Goal: Navigation & Orientation: Find specific page/section

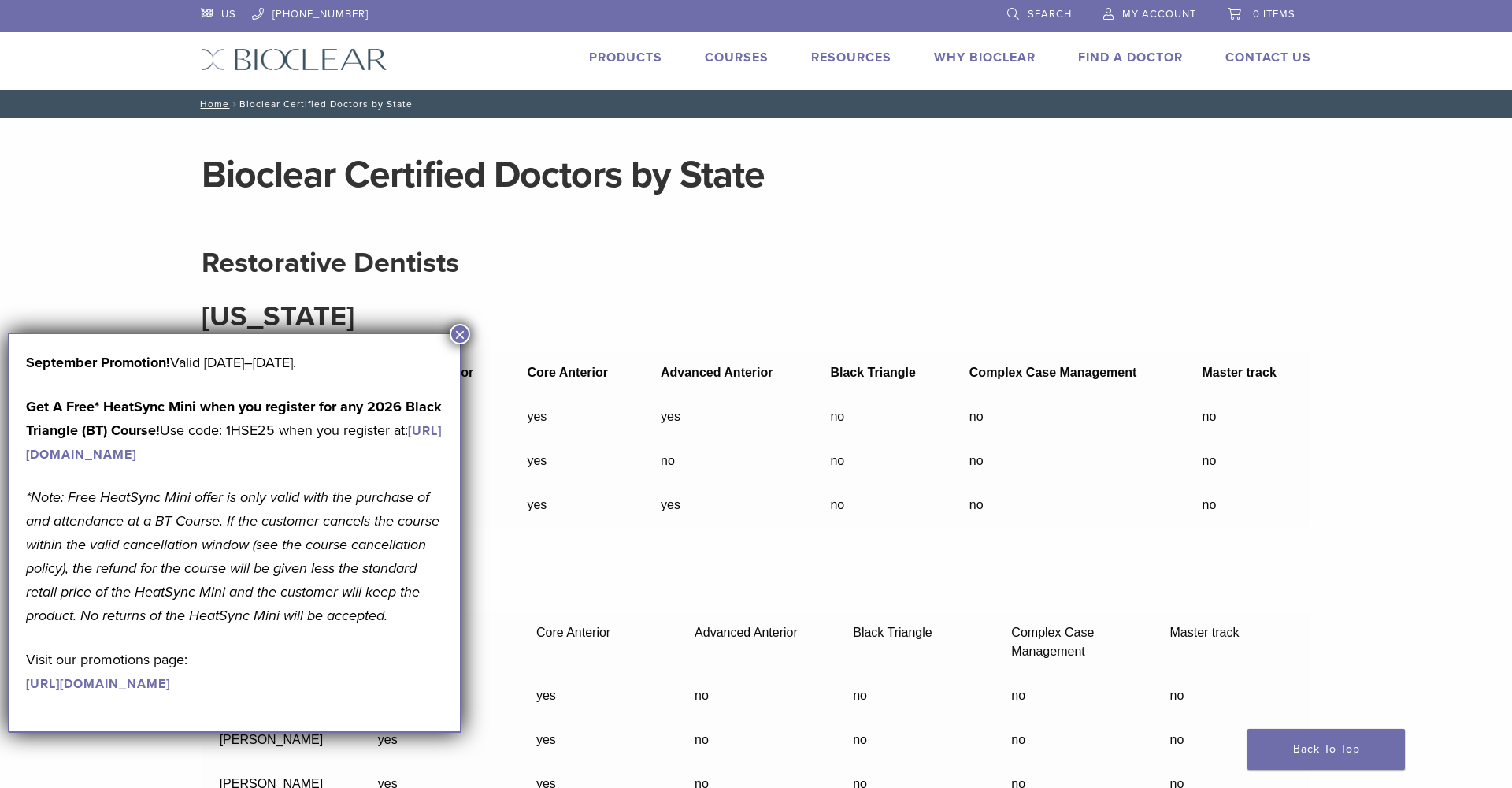
click at [458, 328] on button "×" at bounding box center [460, 334] width 20 height 20
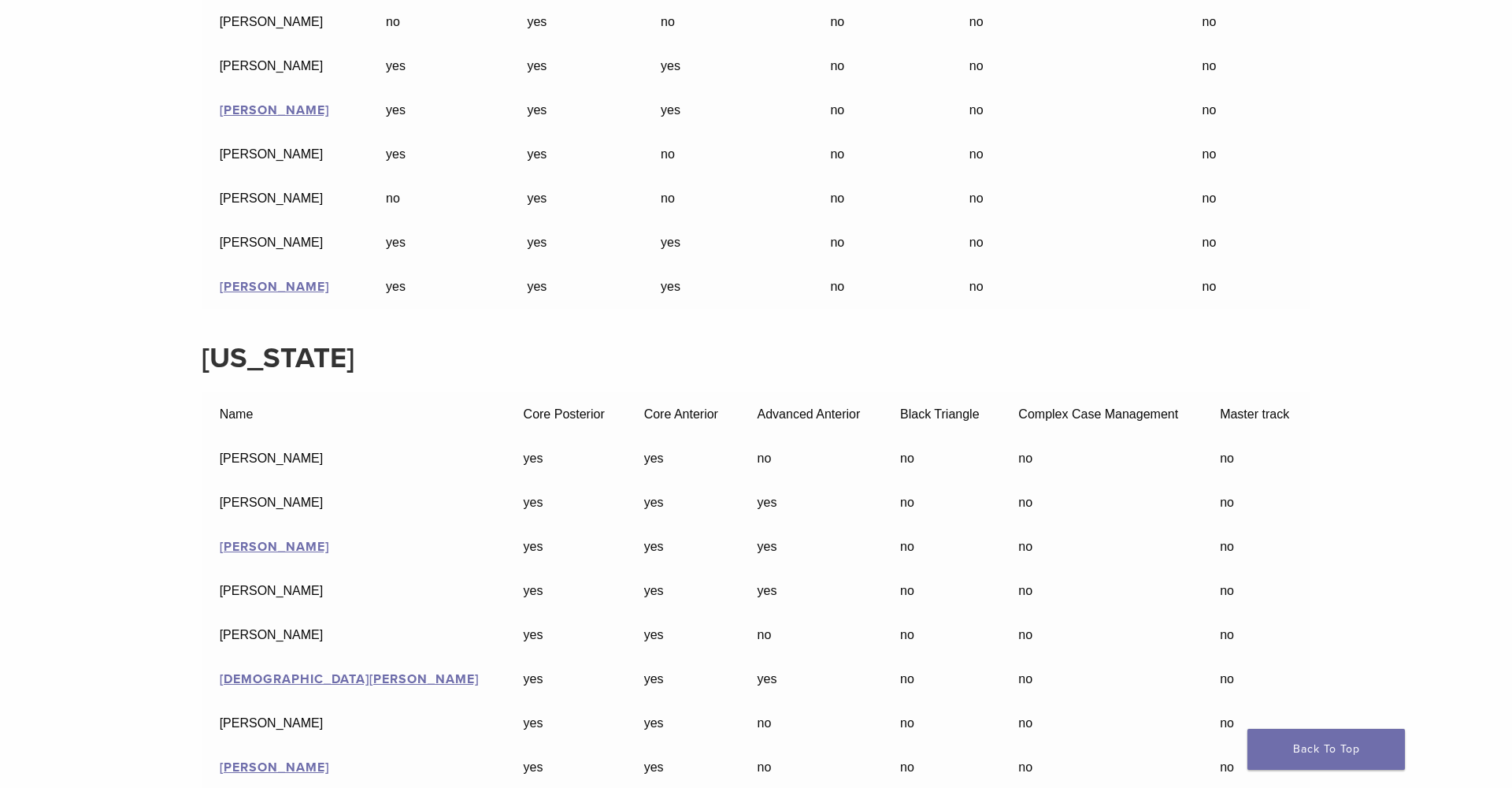
scroll to position [16775, 0]
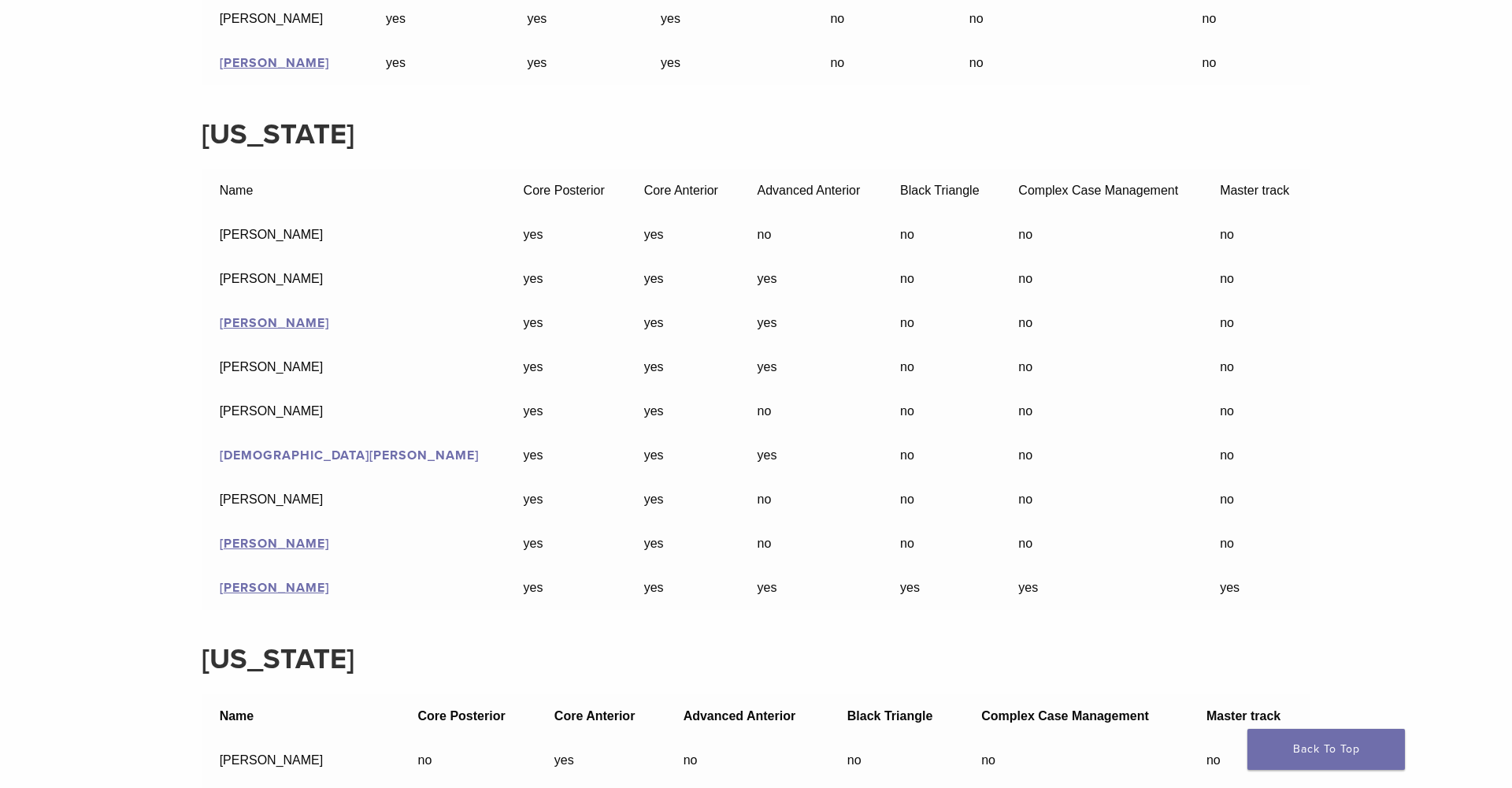
click at [295, 463] on link "Kristen Dority" at bounding box center [350, 455] width 259 height 16
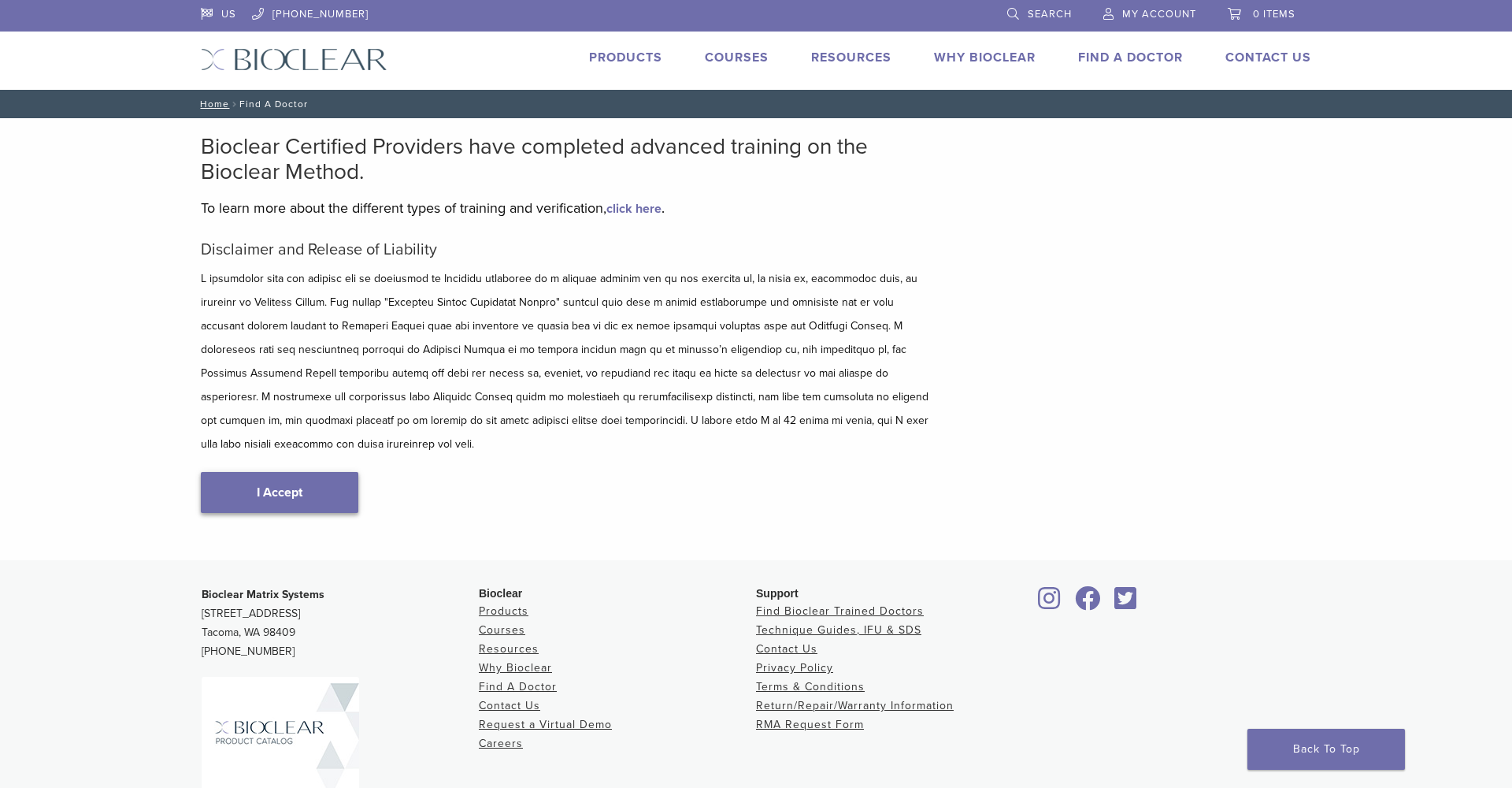
click at [341, 472] on link "I Accept" at bounding box center [279, 492] width 157 height 41
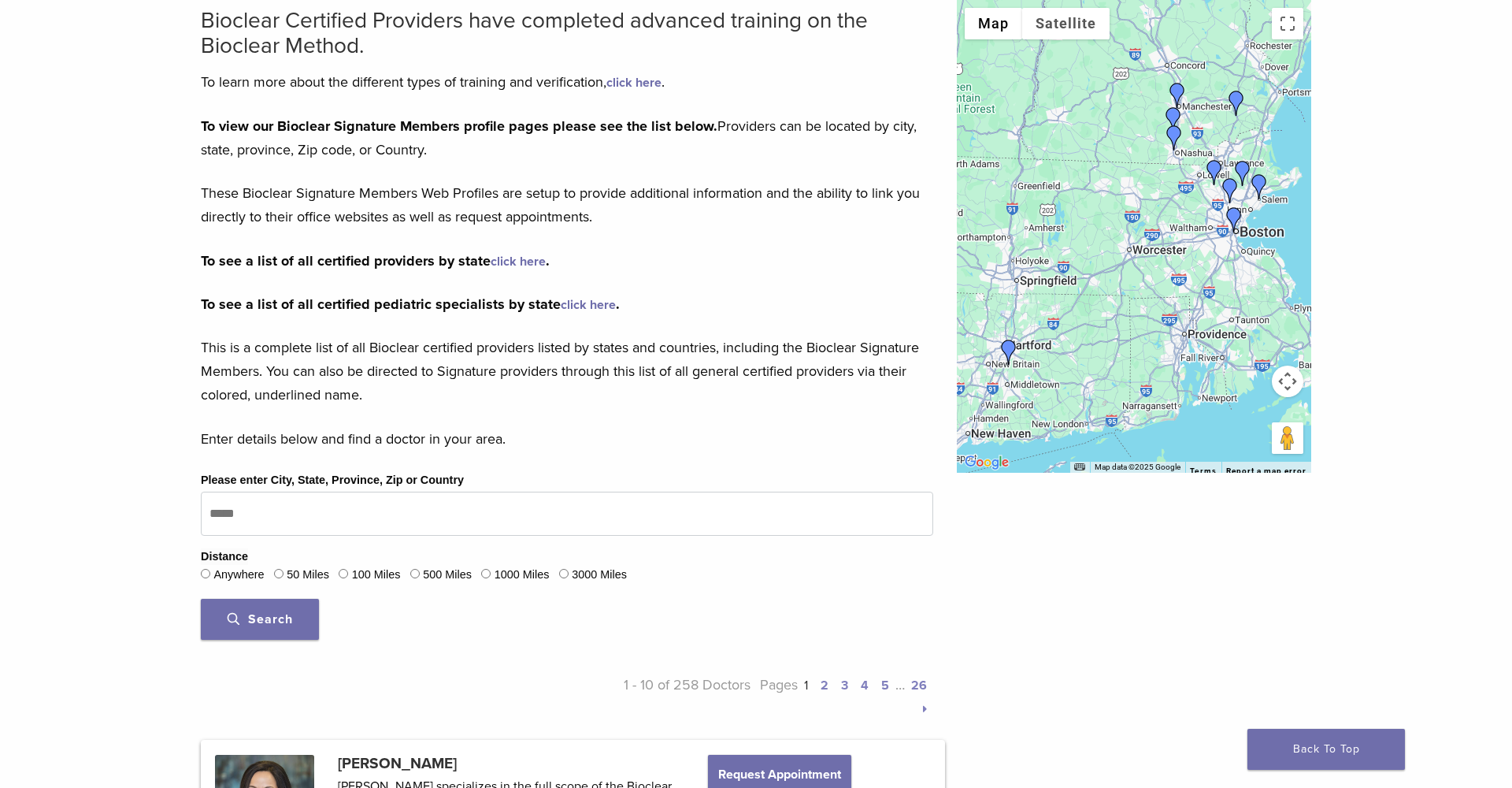
scroll to position [153, 0]
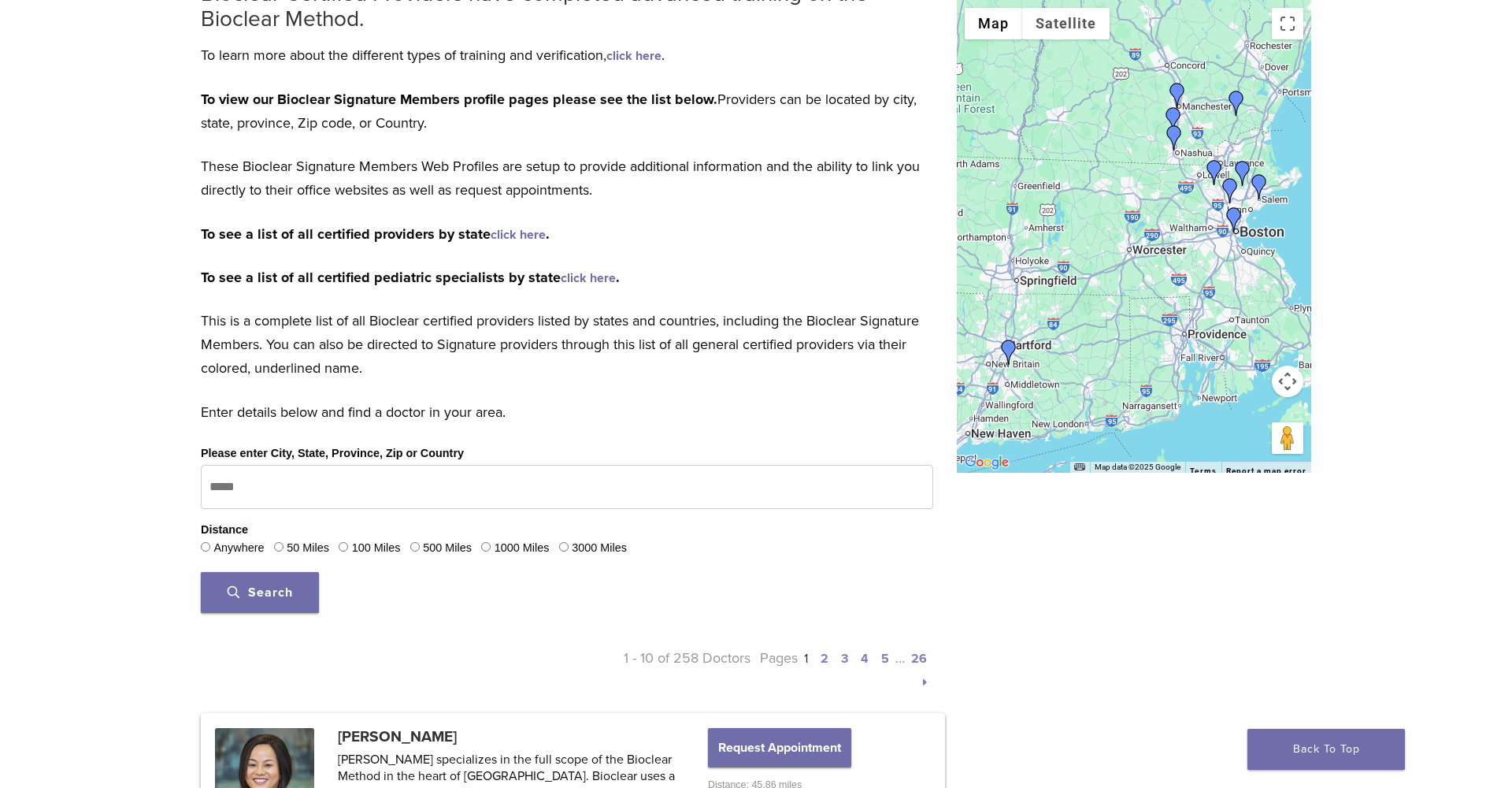
click at [354, 540] on div "100 Miles" at bounding box center [369, 548] width 61 height 20
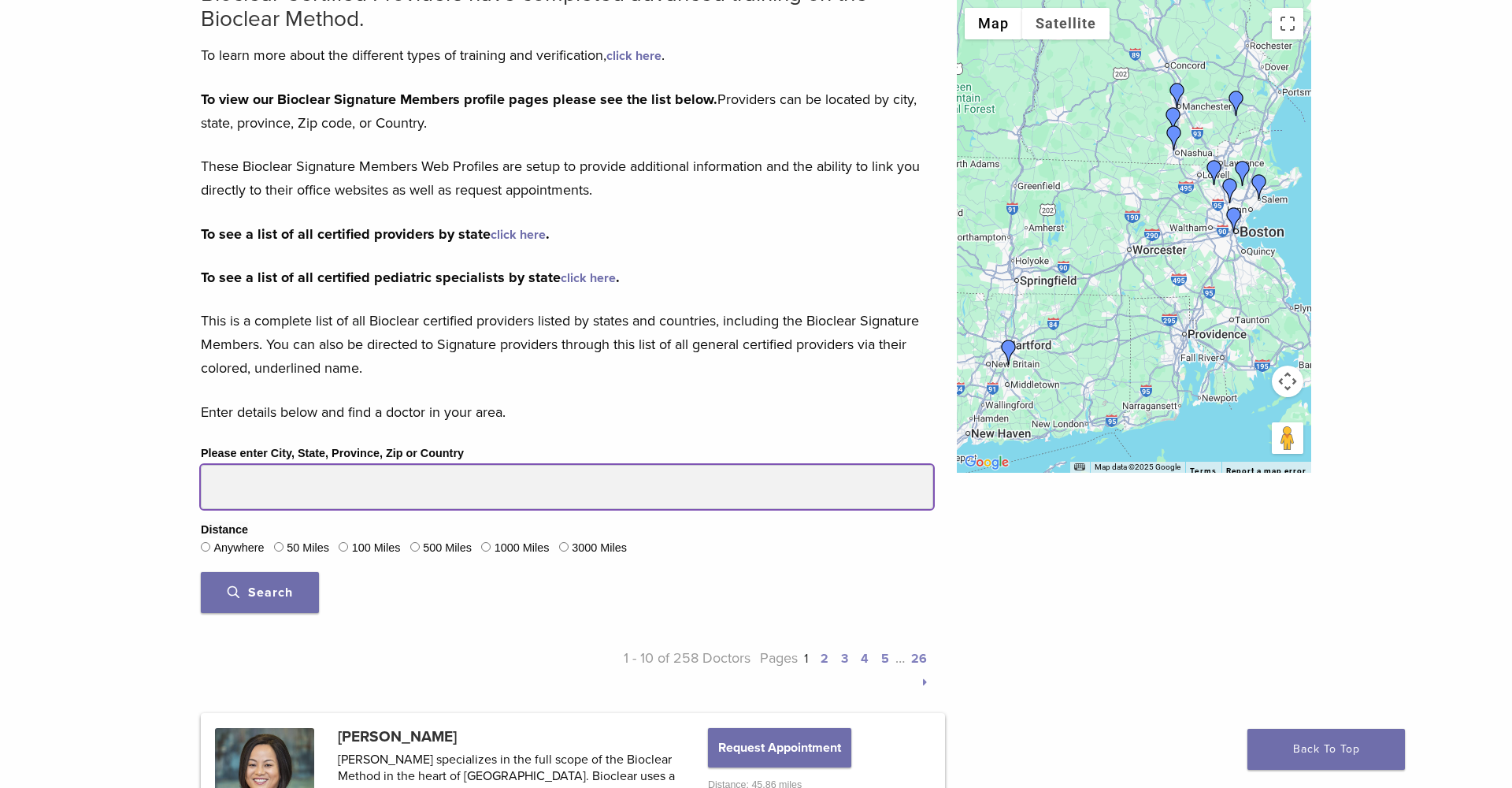
click at [294, 498] on input "Please enter City, State, Province, Zip or Country" at bounding box center [567, 487] width 733 height 44
type input "*****"
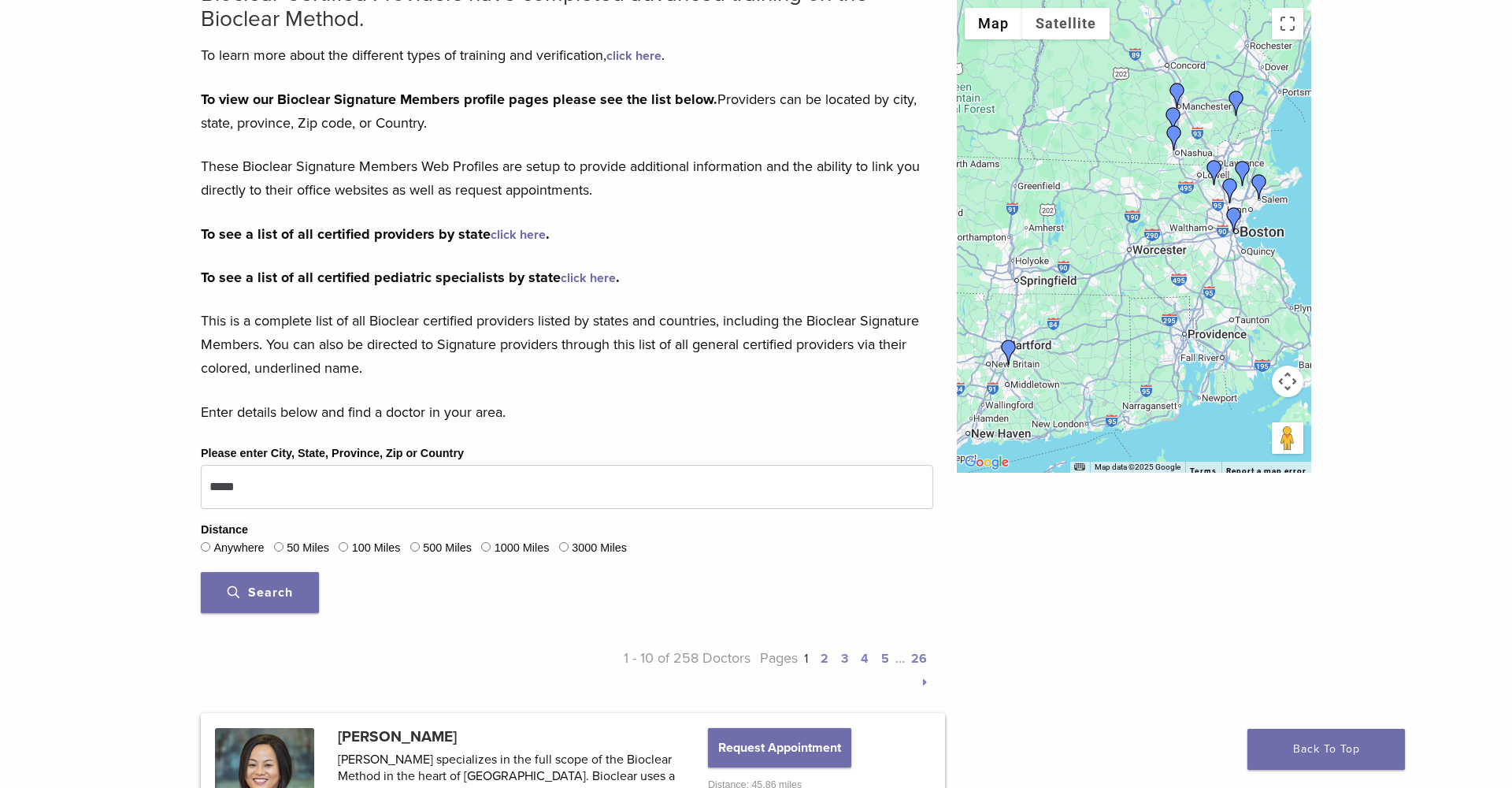
click at [277, 593] on span "Search" at bounding box center [260, 592] width 65 height 16
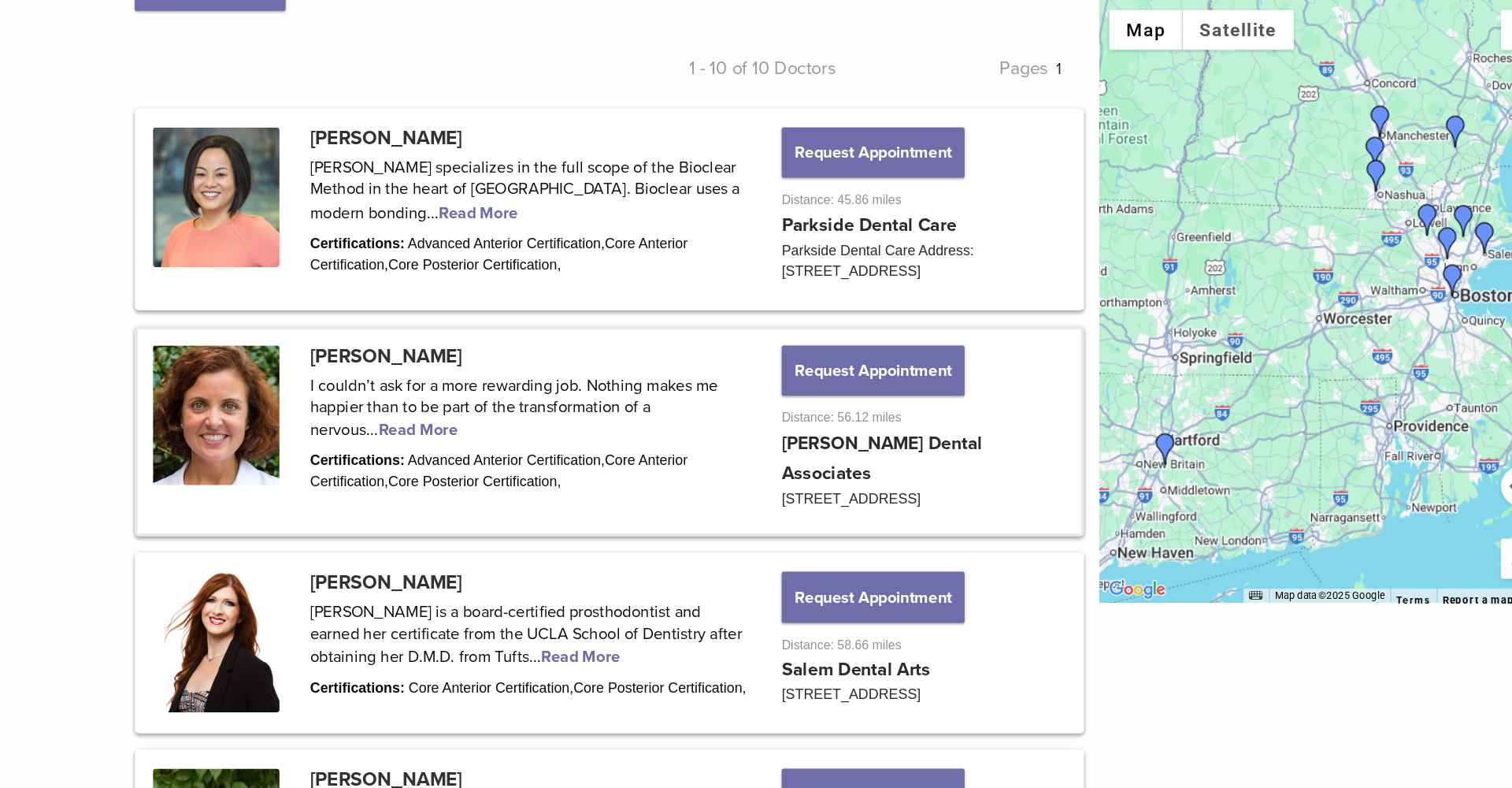
scroll to position [755, 0]
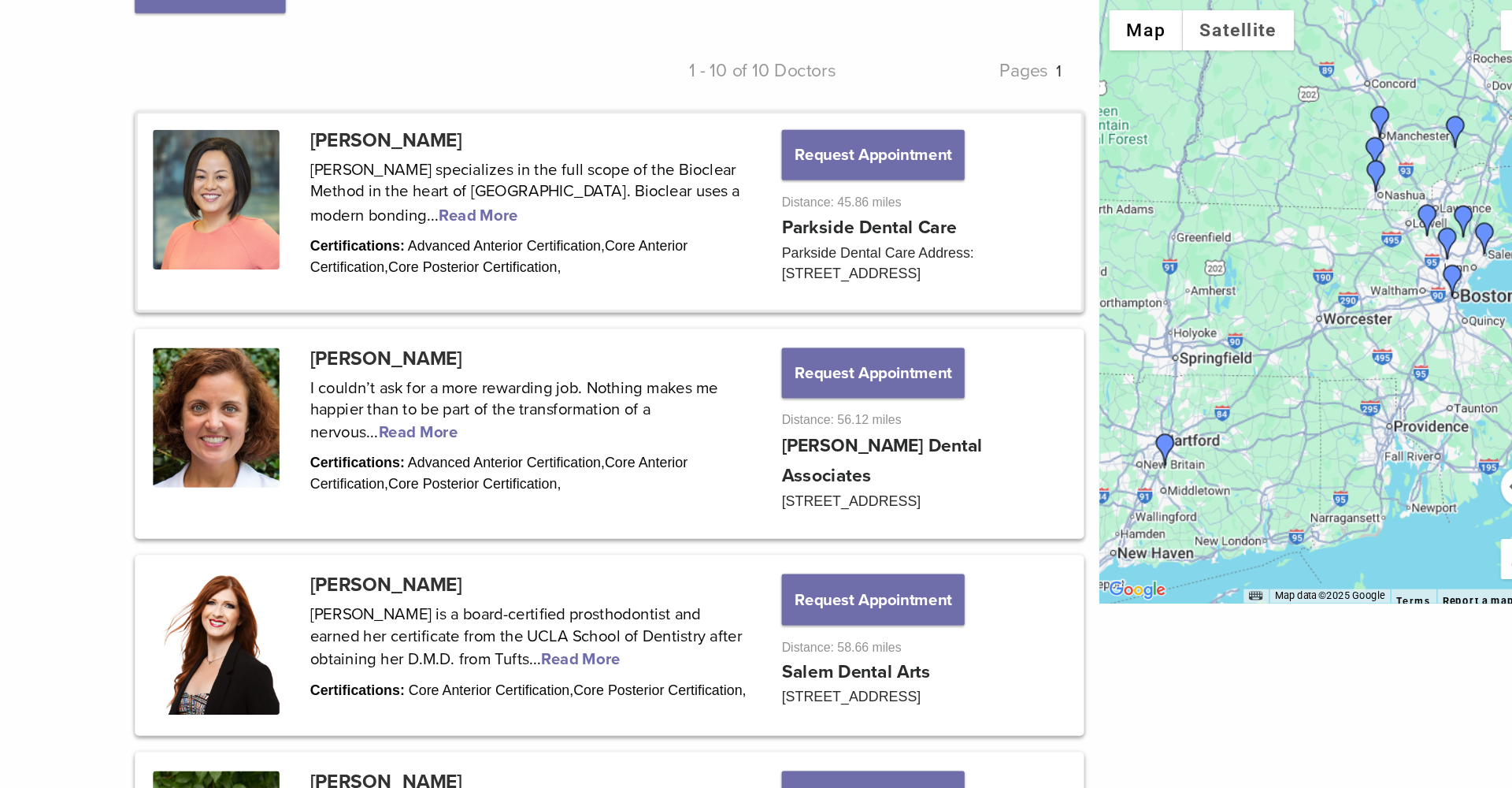
click at [337, 169] on link at bounding box center [573, 166] width 739 height 154
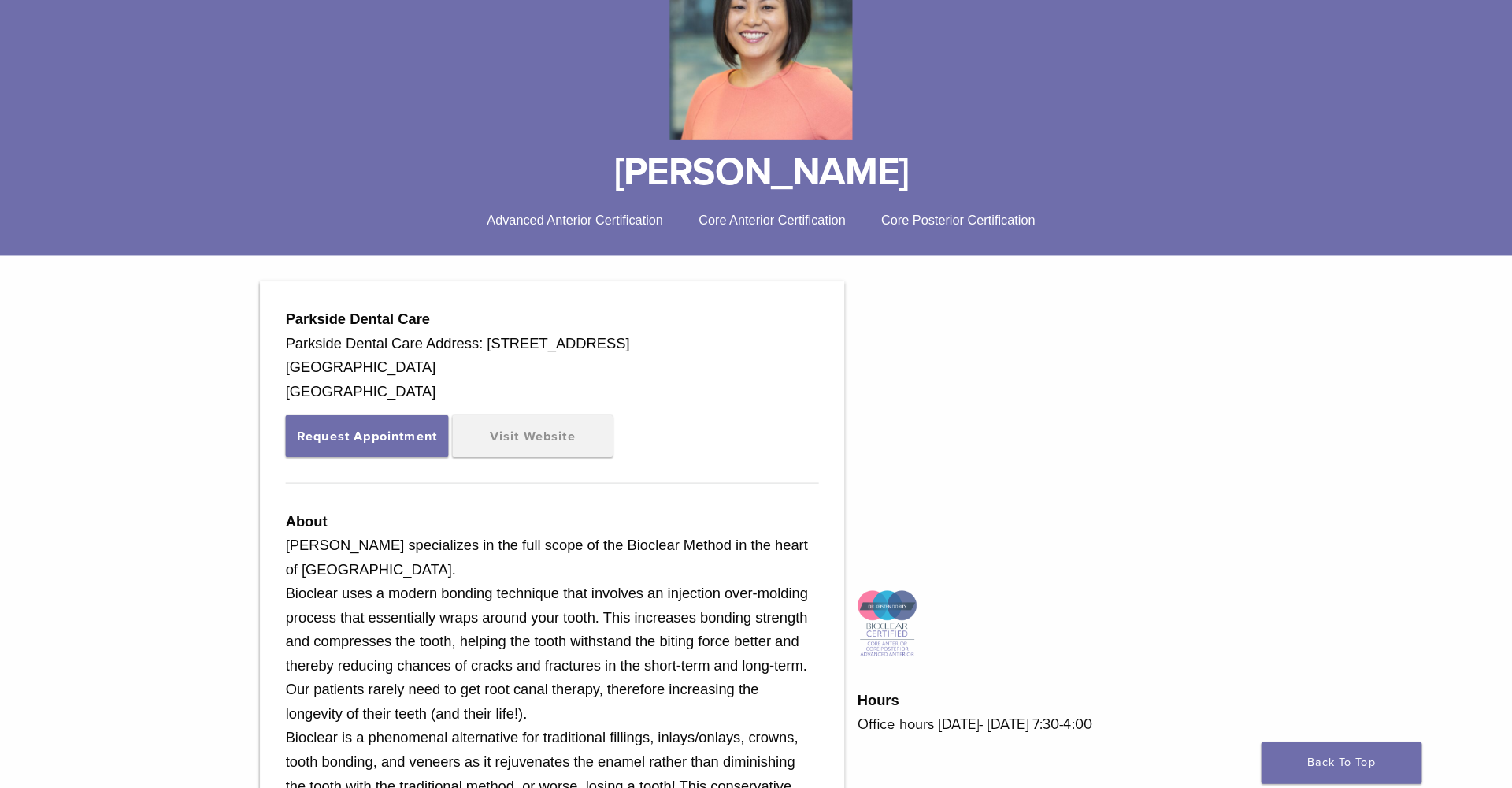
scroll to position [104, 0]
